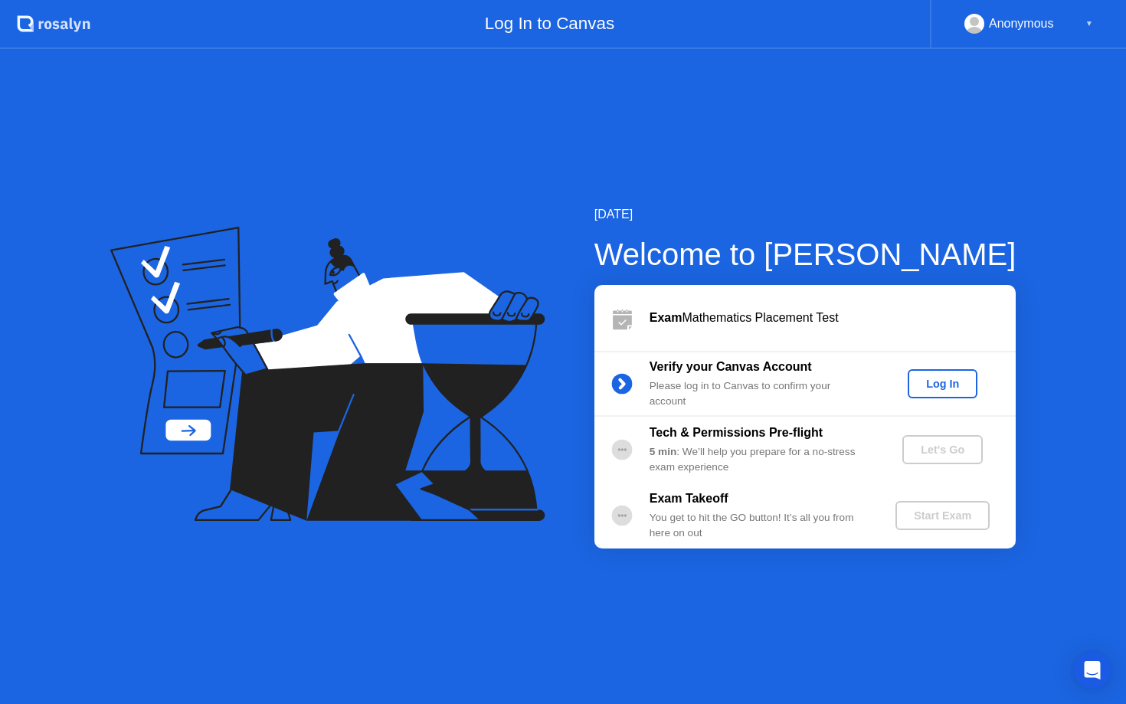
click at [953, 378] on div "Log In" at bounding box center [942, 384] width 57 height 12
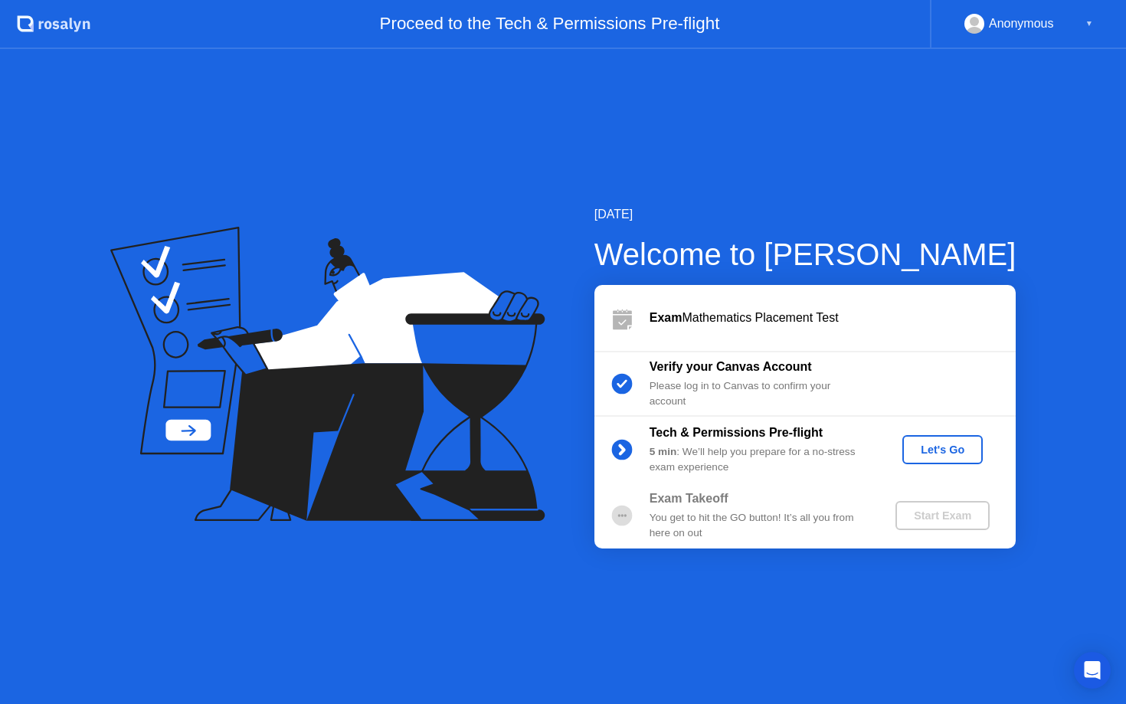
click at [941, 445] on div "Let's Go" at bounding box center [942, 449] width 68 height 12
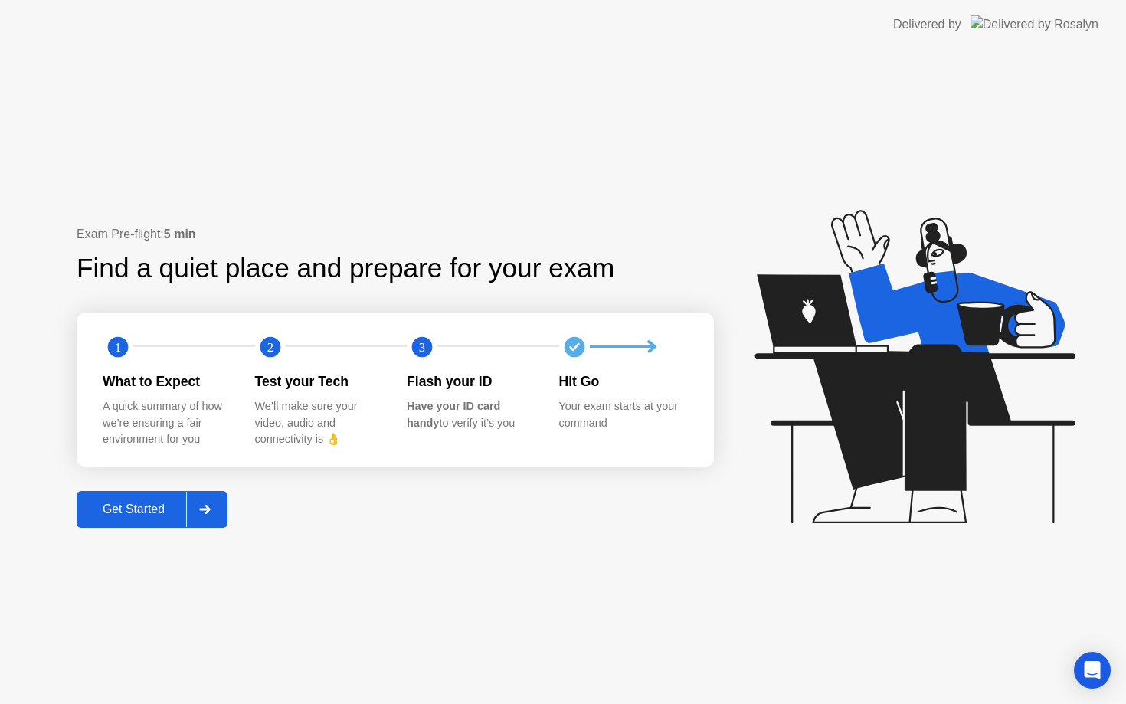
click at [216, 508] on div at bounding box center [204, 509] width 37 height 35
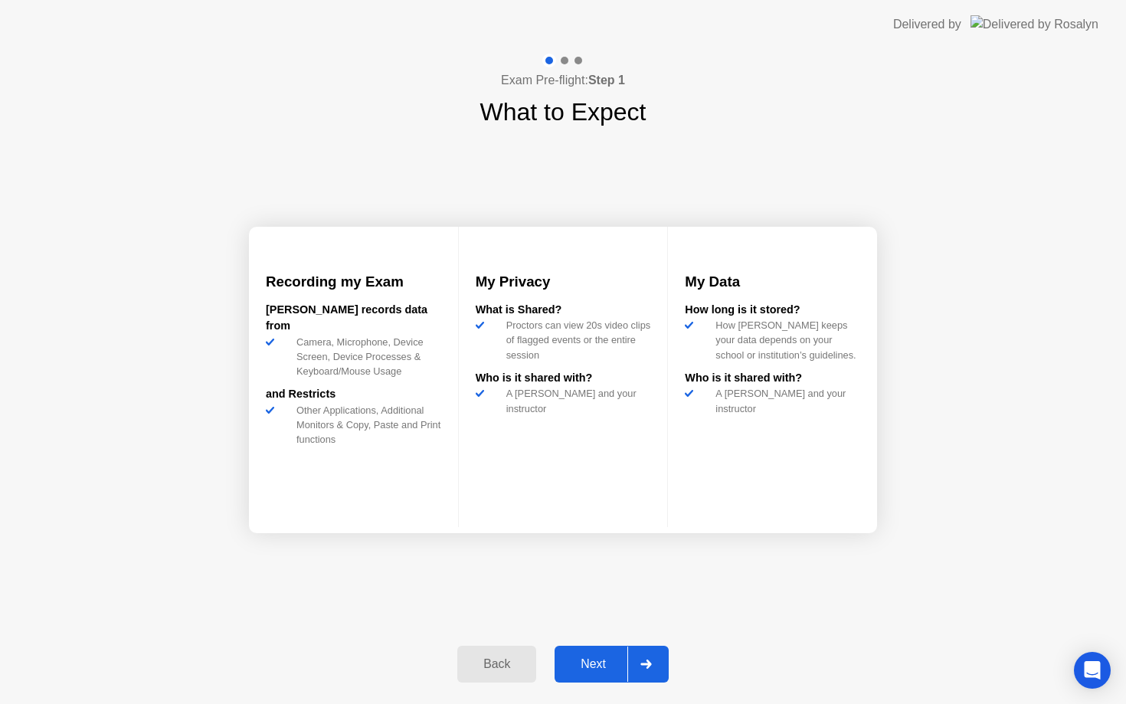
click at [636, 655] on div at bounding box center [645, 663] width 37 height 35
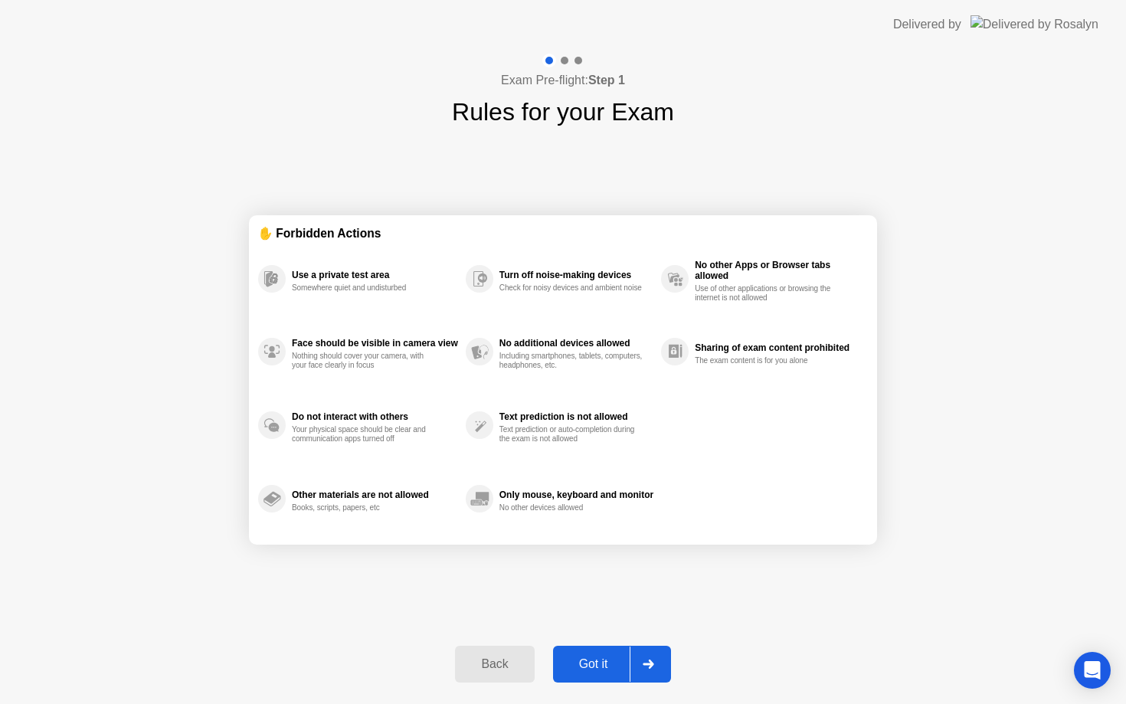
click at [644, 655] on div at bounding box center [647, 663] width 37 height 35
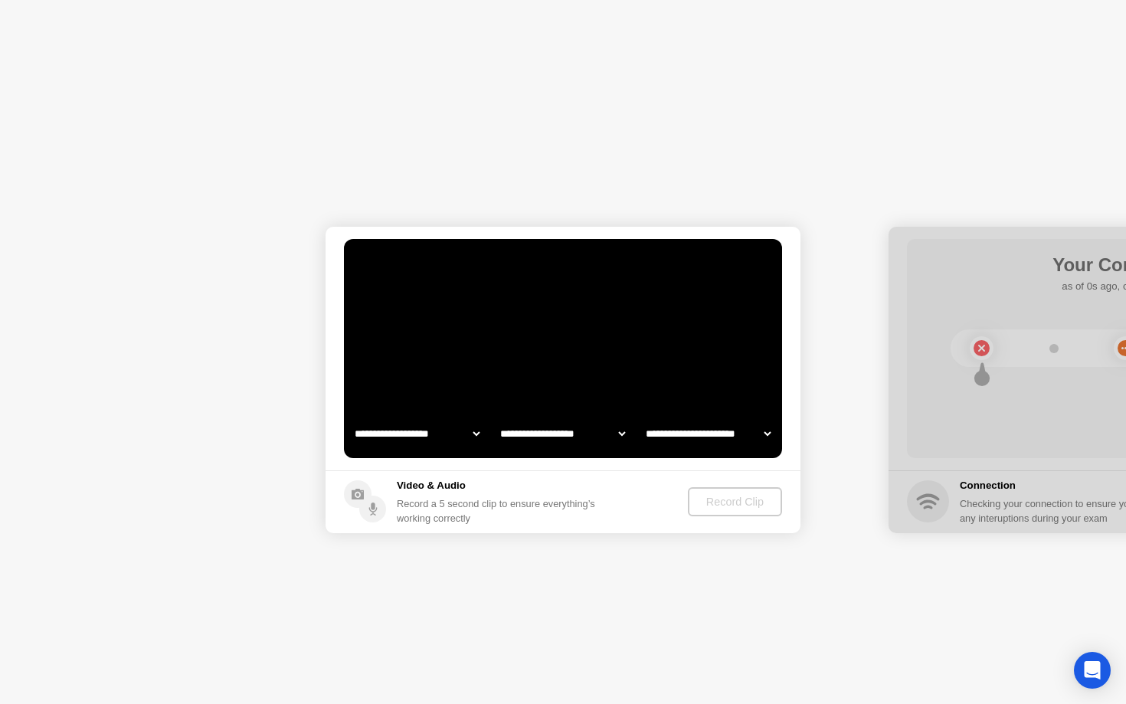
select select "**********"
select select "*******"
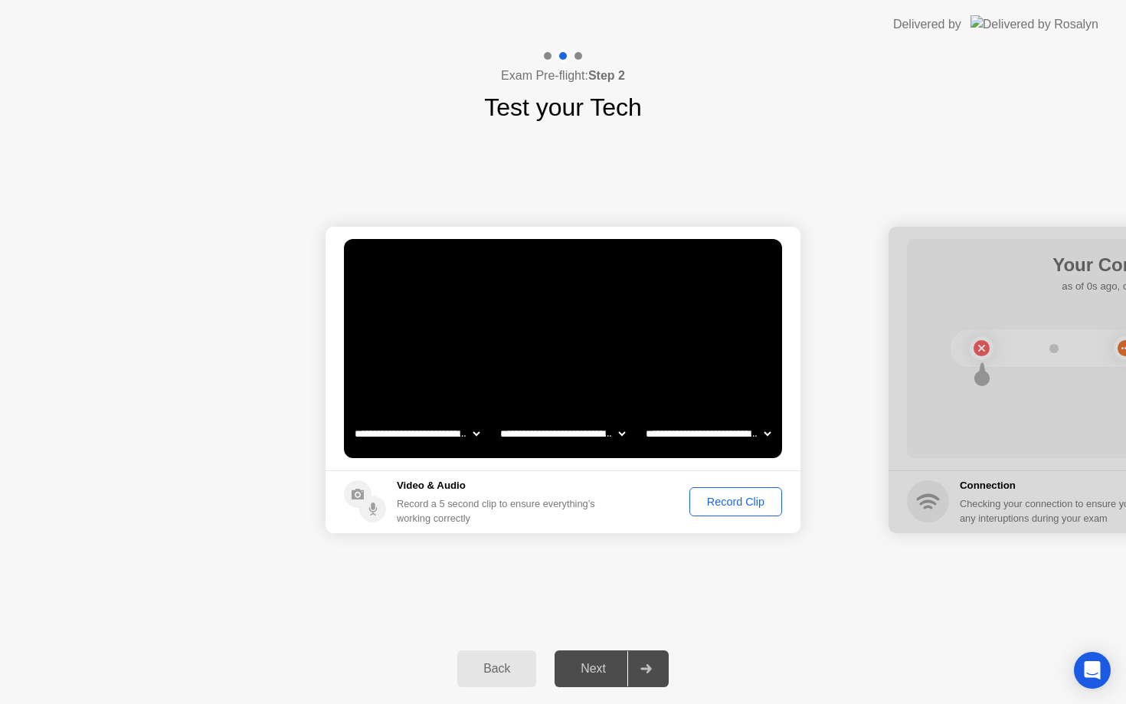
click at [749, 495] on div "Record Clip" at bounding box center [736, 501] width 82 height 12
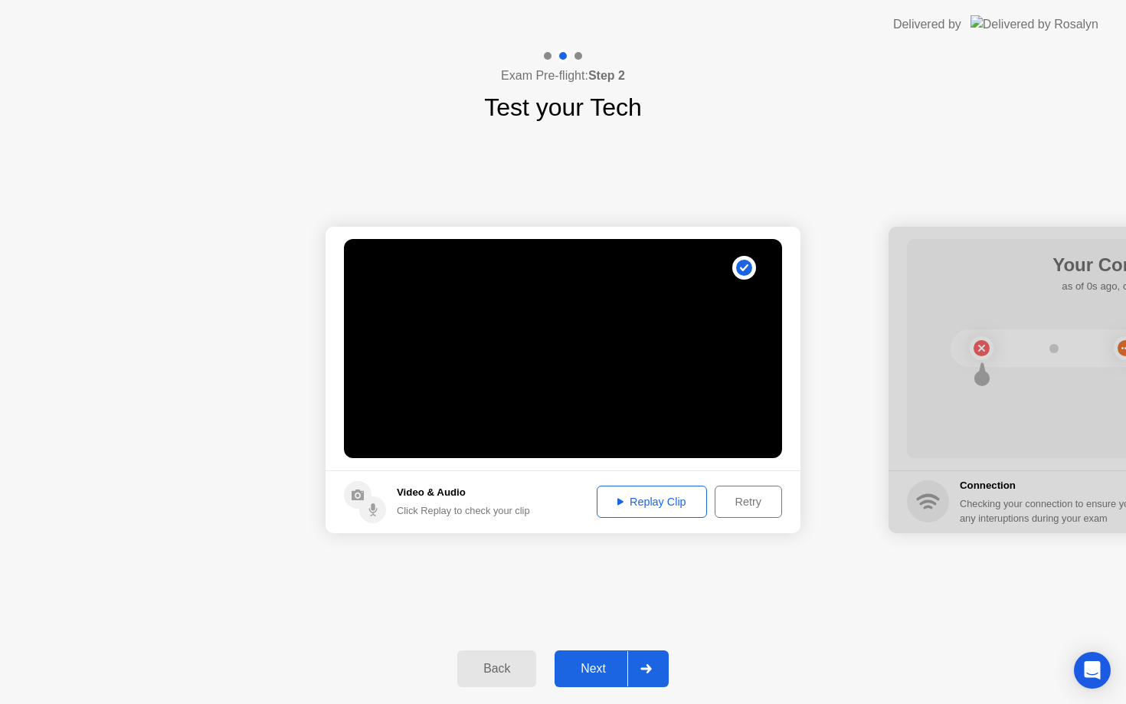
click at [665, 500] on div "Replay Clip" at bounding box center [652, 501] width 100 height 12
click at [760, 505] on div "Retry" at bounding box center [748, 501] width 57 height 12
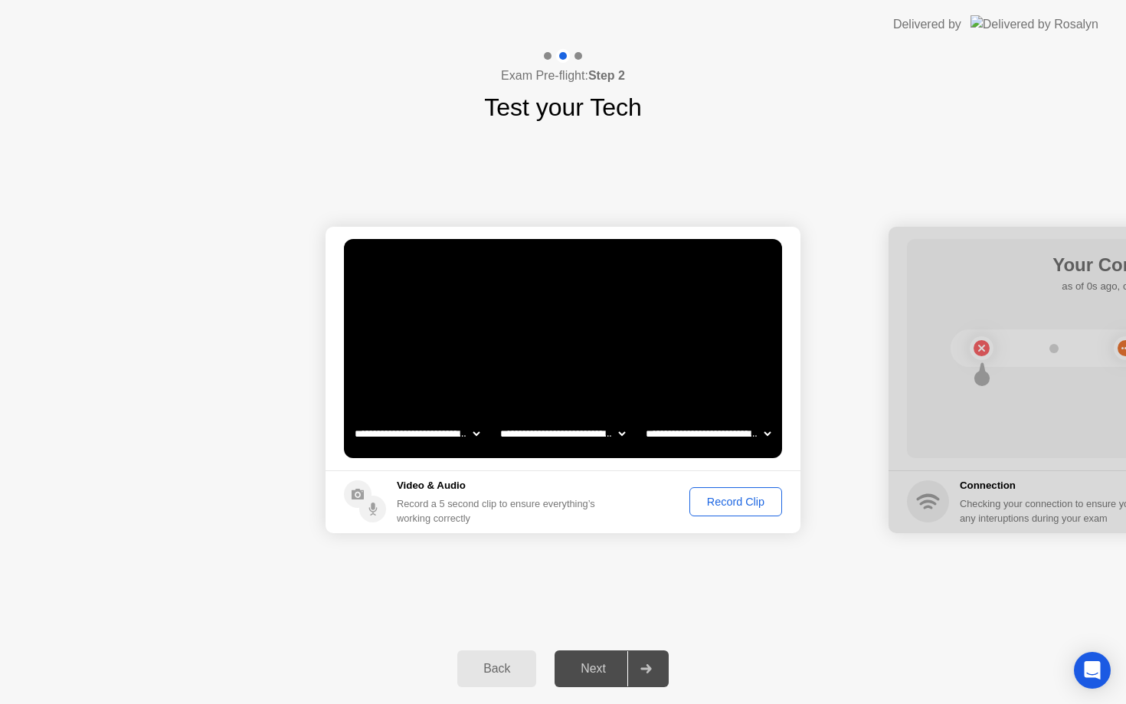
click at [739, 504] on div "Record Clip" at bounding box center [736, 501] width 82 height 12
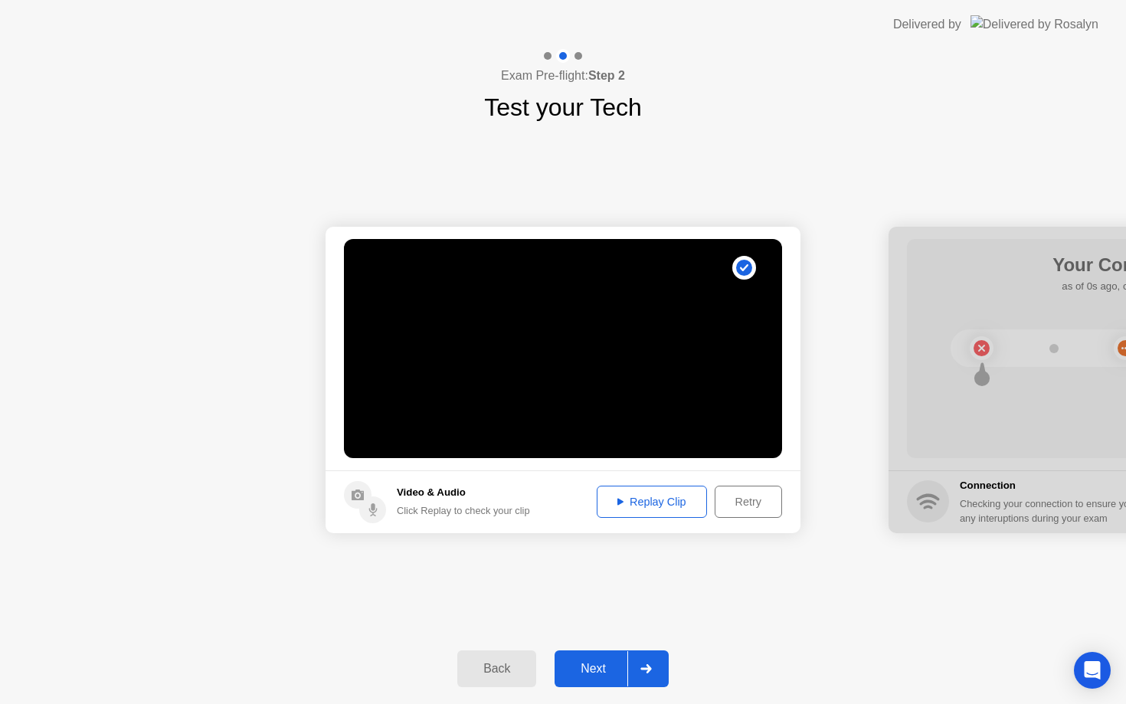
click at [658, 501] on div "Replay Clip" at bounding box center [652, 501] width 100 height 12
click at [652, 674] on div at bounding box center [645, 668] width 37 height 35
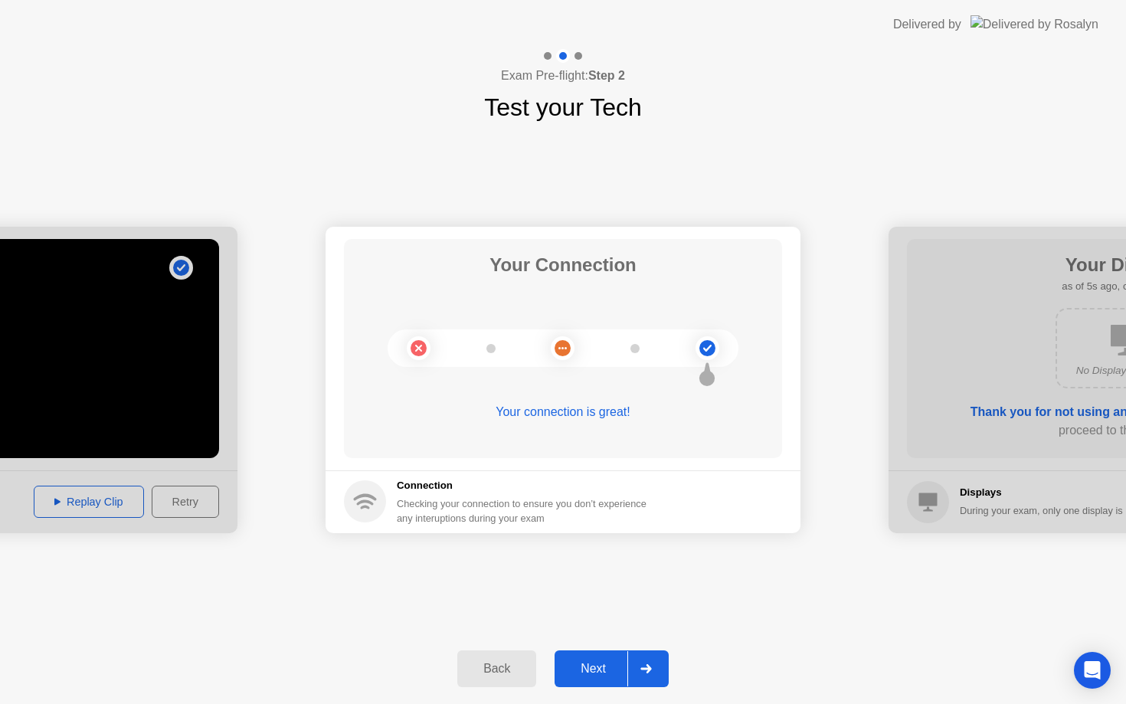
click at [653, 662] on div at bounding box center [645, 668] width 37 height 35
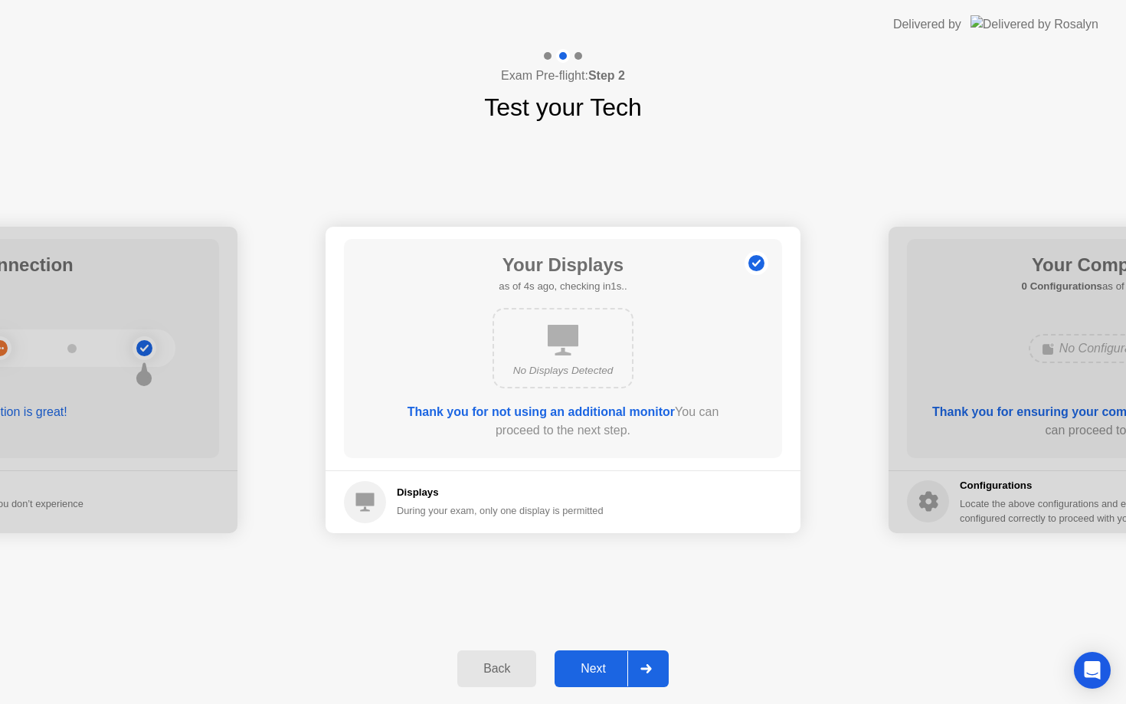
click at [646, 675] on div at bounding box center [645, 668] width 37 height 35
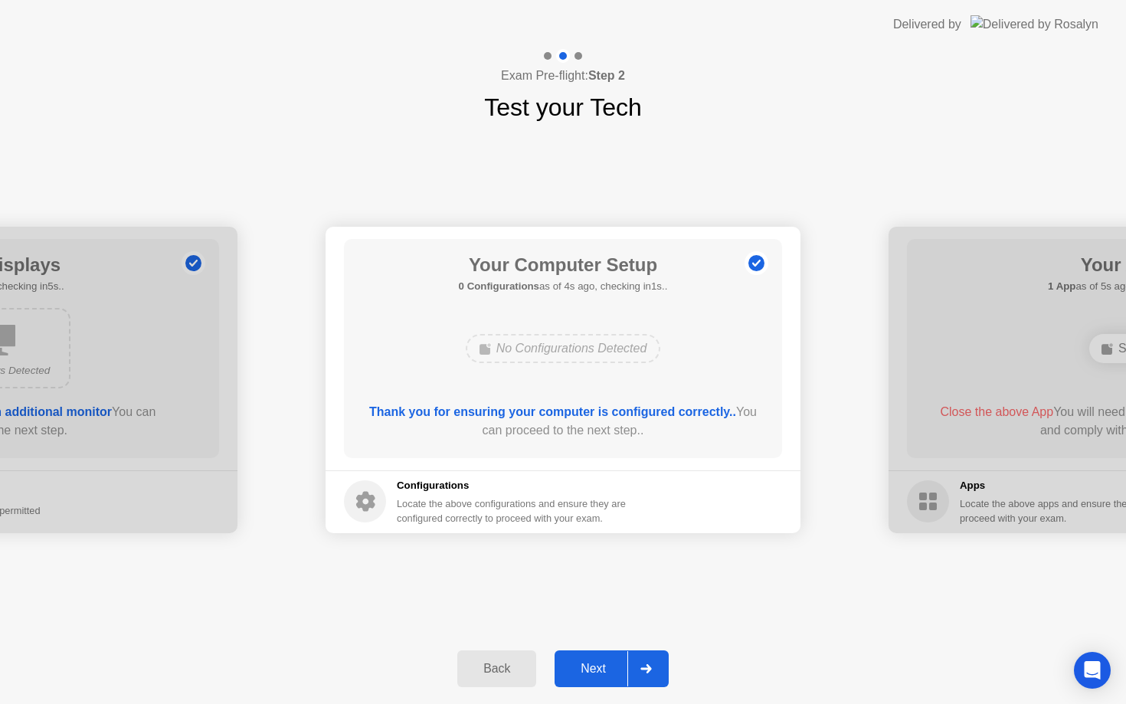
click at [636, 671] on div at bounding box center [645, 668] width 37 height 35
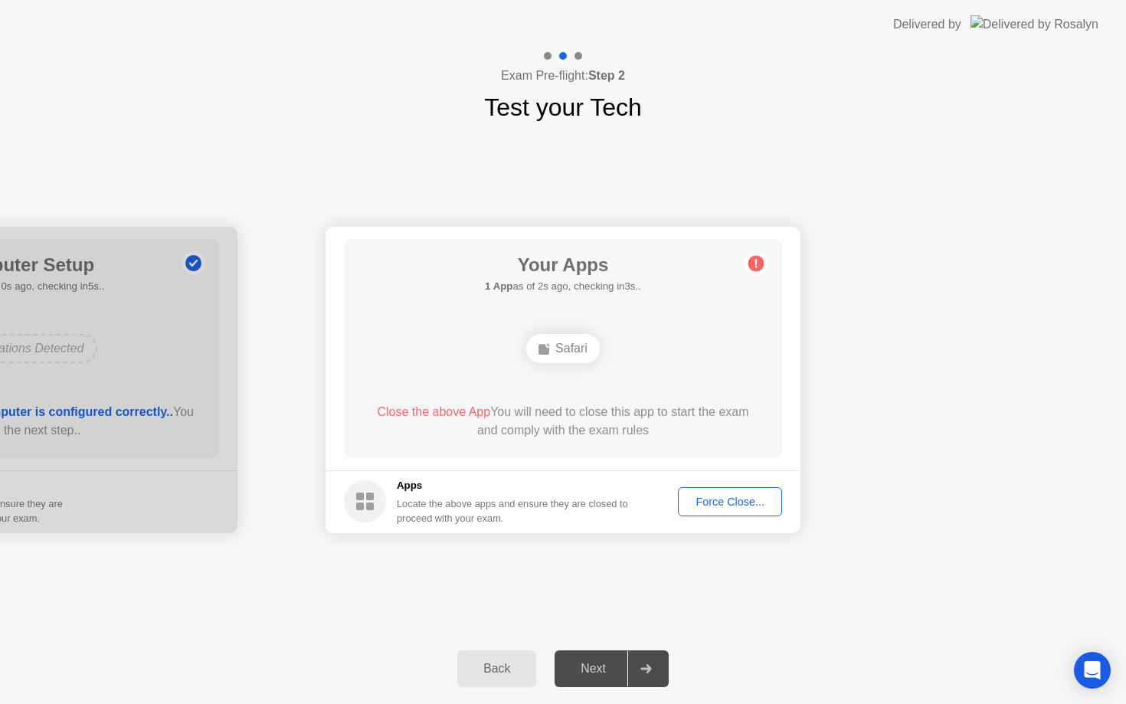
click at [758, 500] on div "Force Close..." at bounding box center [729, 501] width 93 height 12
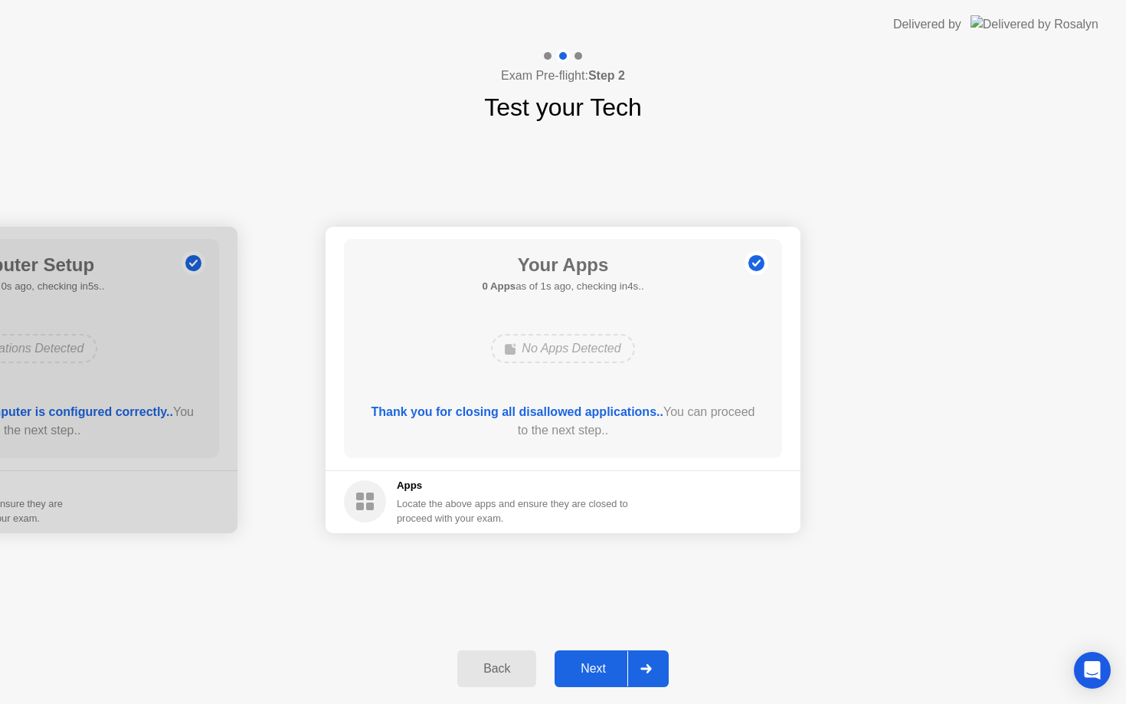
click at [649, 665] on icon at bounding box center [645, 668] width 11 height 9
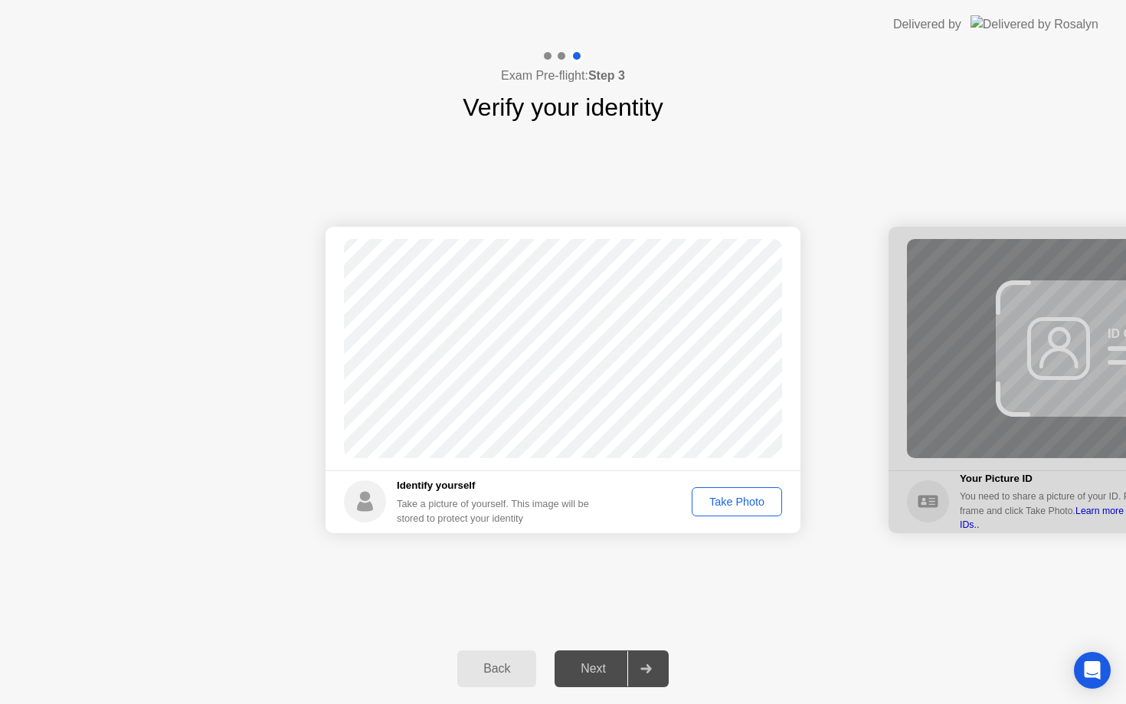
click at [722, 485] on footer "Identify yourself Take a picture of yourself. This image will be stored to prot…" at bounding box center [562, 501] width 475 height 63
click at [725, 502] on div "Take Photo" at bounding box center [737, 501] width 80 height 12
click at [632, 678] on div at bounding box center [645, 668] width 37 height 35
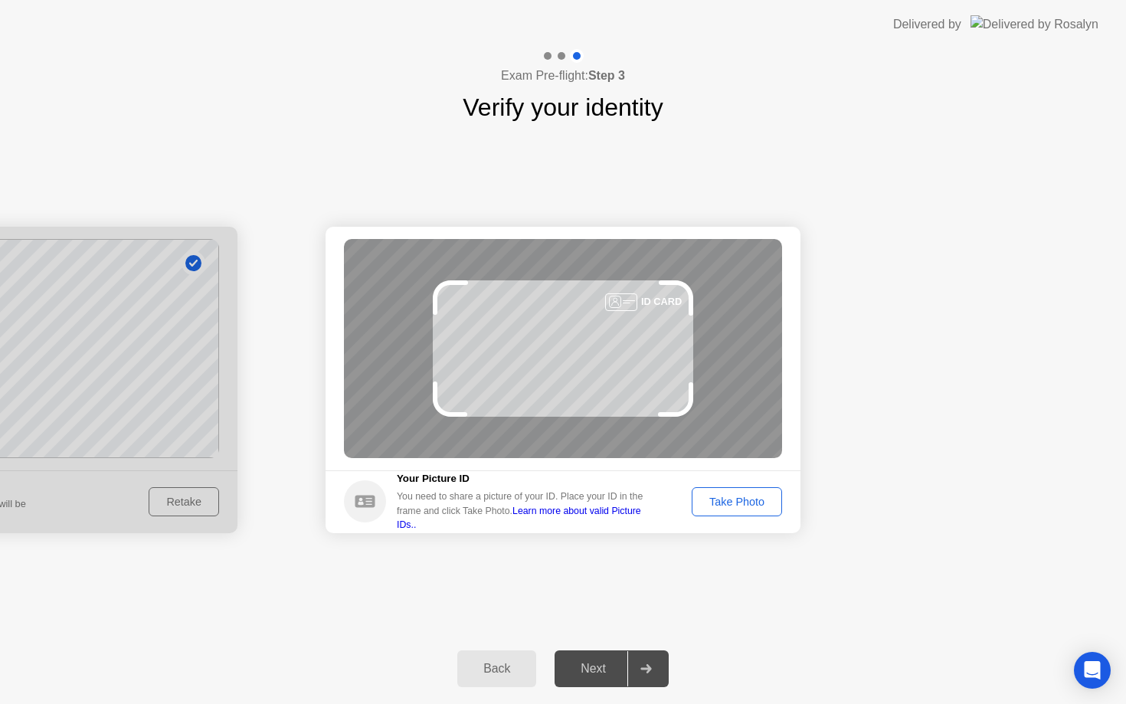
click at [721, 495] on div "Take Photo" at bounding box center [737, 501] width 80 height 12
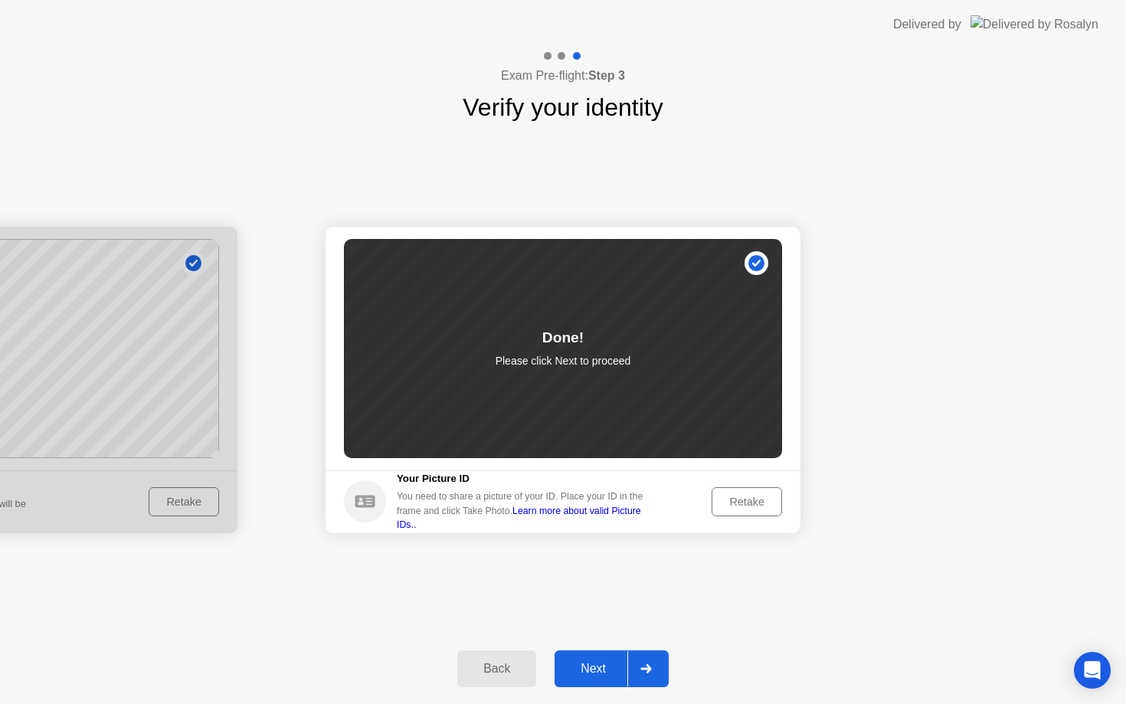
click at [654, 667] on div at bounding box center [645, 668] width 37 height 35
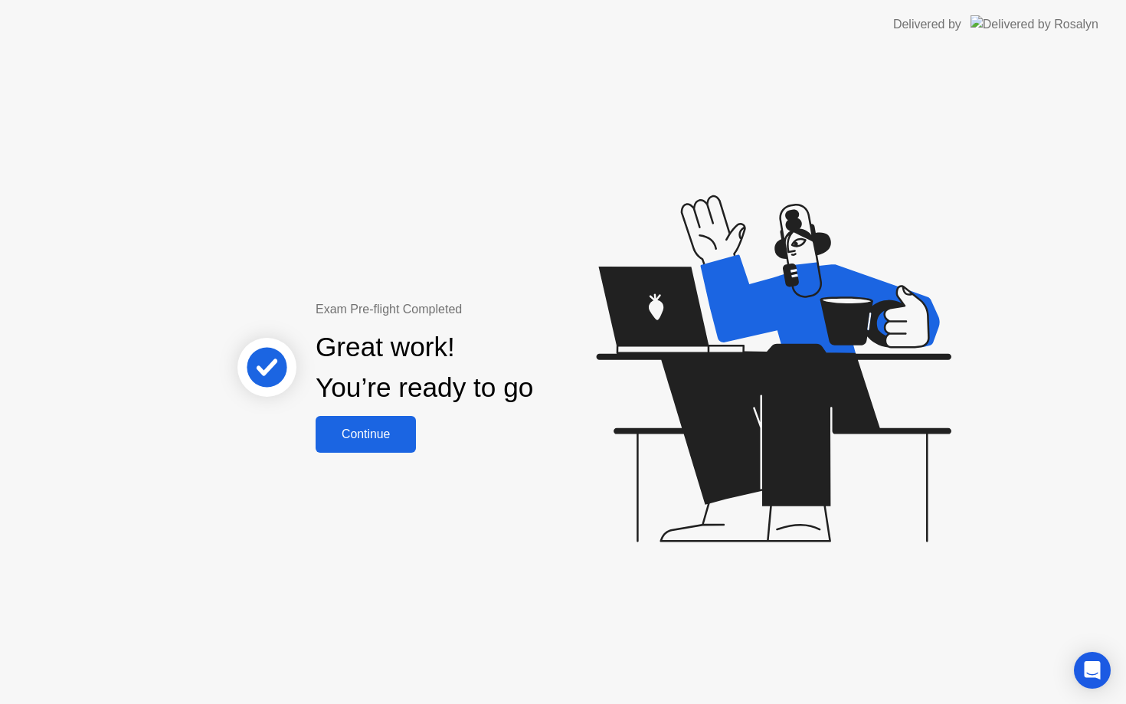
click at [387, 430] on div "Continue" at bounding box center [365, 434] width 91 height 14
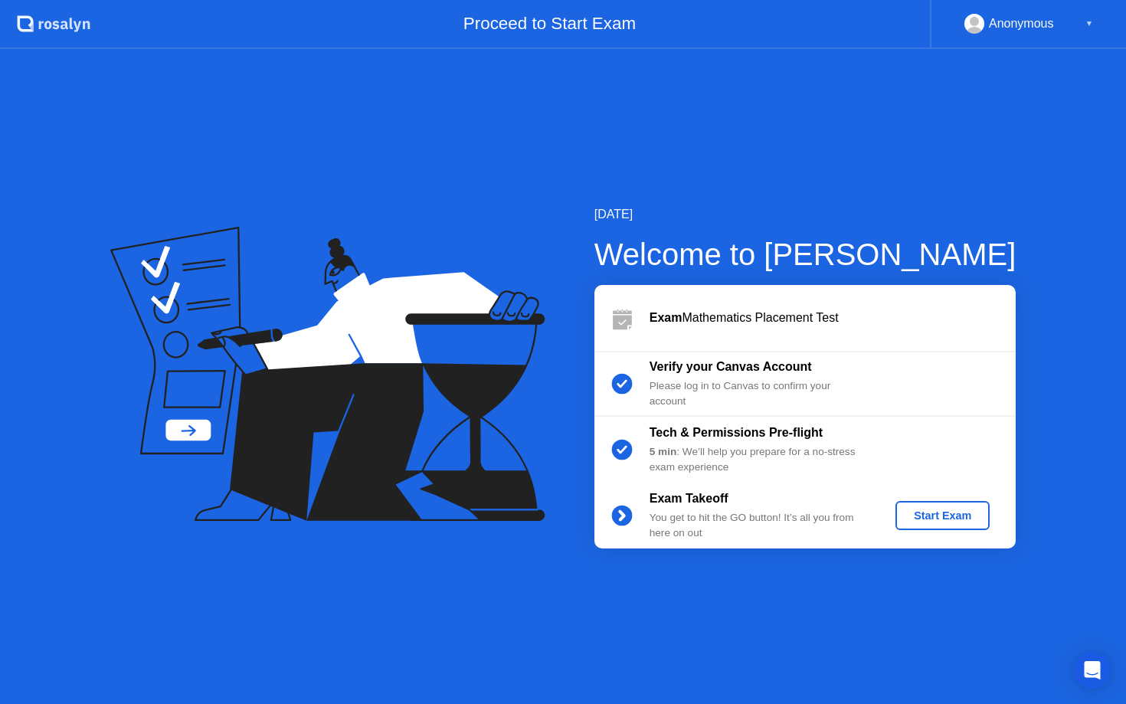
click at [942, 521] on div "Start Exam" at bounding box center [942, 515] width 82 height 12
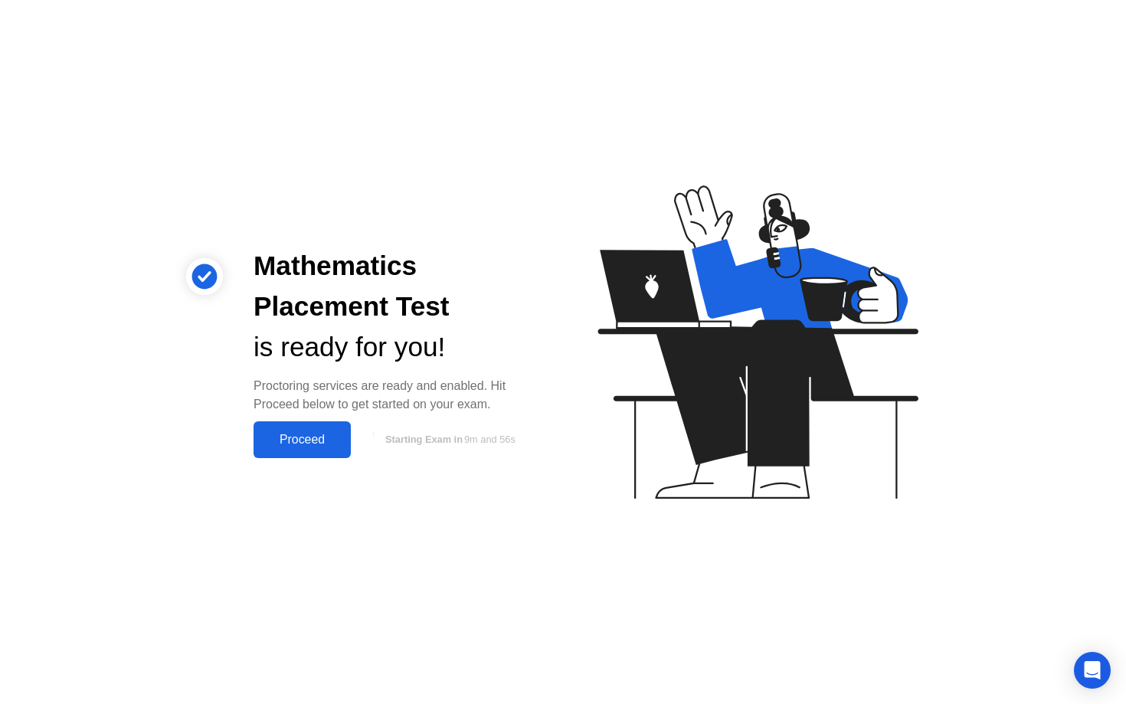
click at [324, 433] on div "Proceed" at bounding box center [302, 440] width 88 height 14
